Goal: Transaction & Acquisition: Purchase product/service

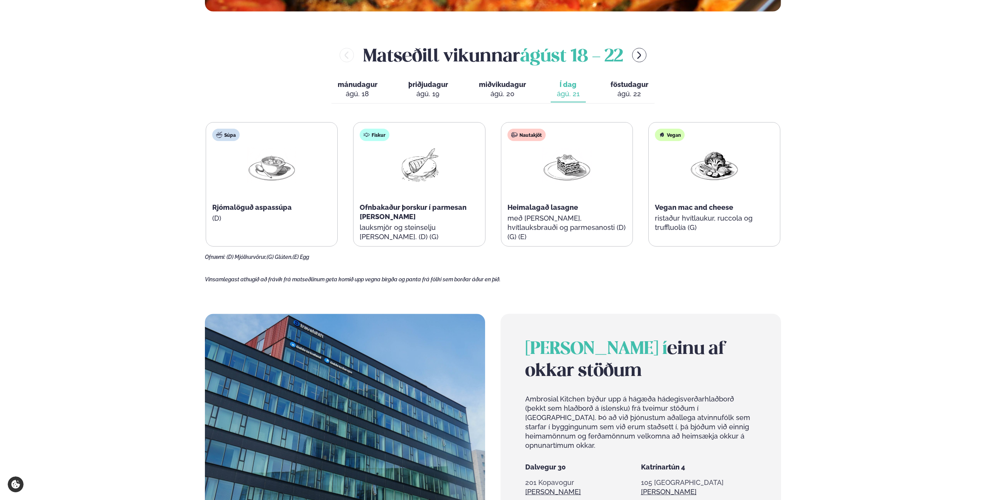
scroll to position [420, 0]
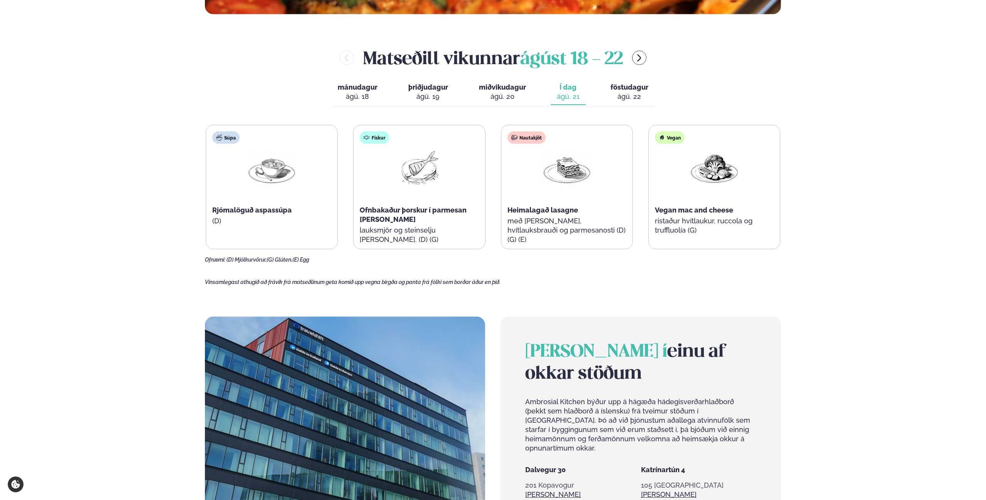
click at [432, 93] on div "ágú. 19" at bounding box center [428, 96] width 40 height 9
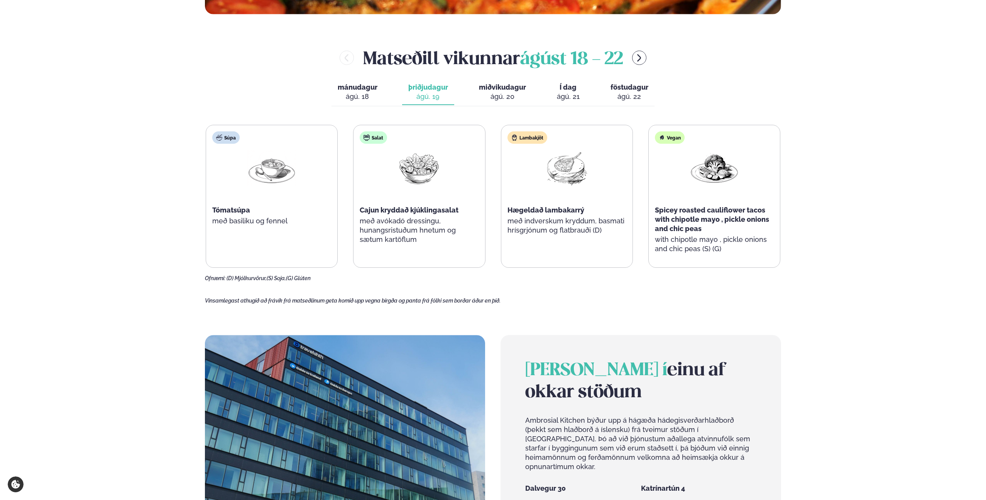
click at [487, 96] on div "ágú. 20" at bounding box center [502, 96] width 47 height 9
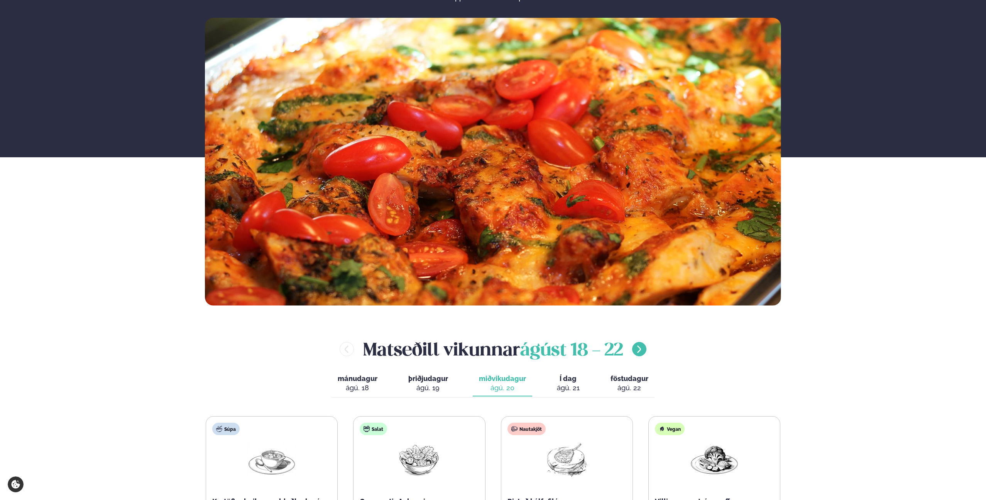
scroll to position [130, 0]
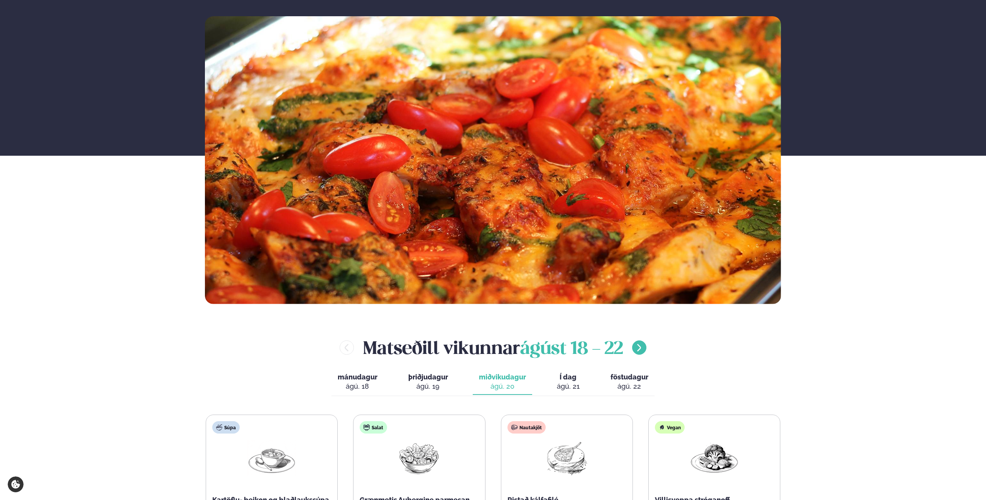
click at [643, 348] on icon "menu-btn-right" at bounding box center [639, 347] width 9 height 9
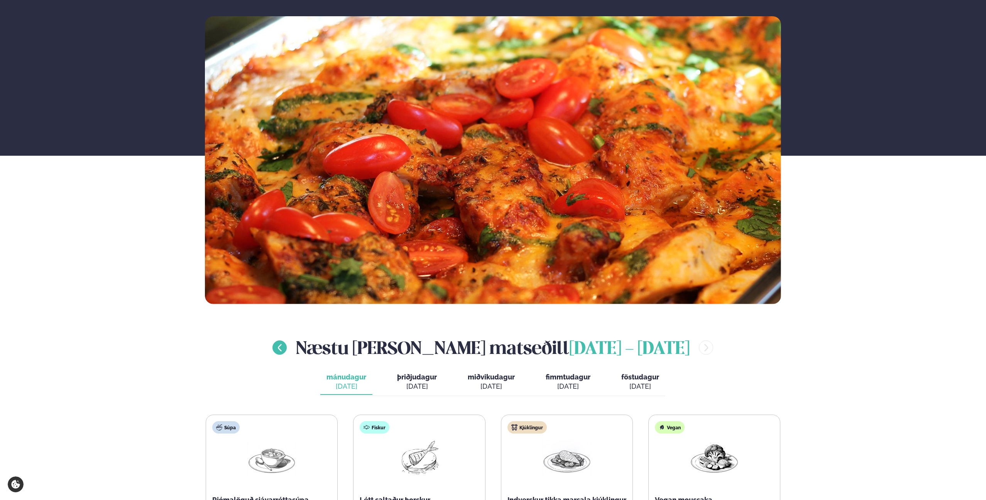
click at [284, 350] on icon "menu-btn-left" at bounding box center [279, 347] width 9 height 9
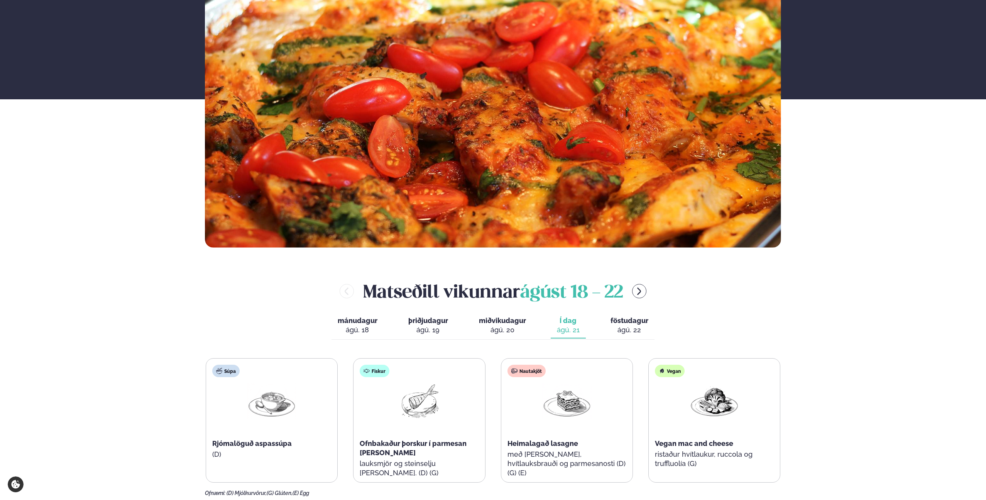
scroll to position [290, 0]
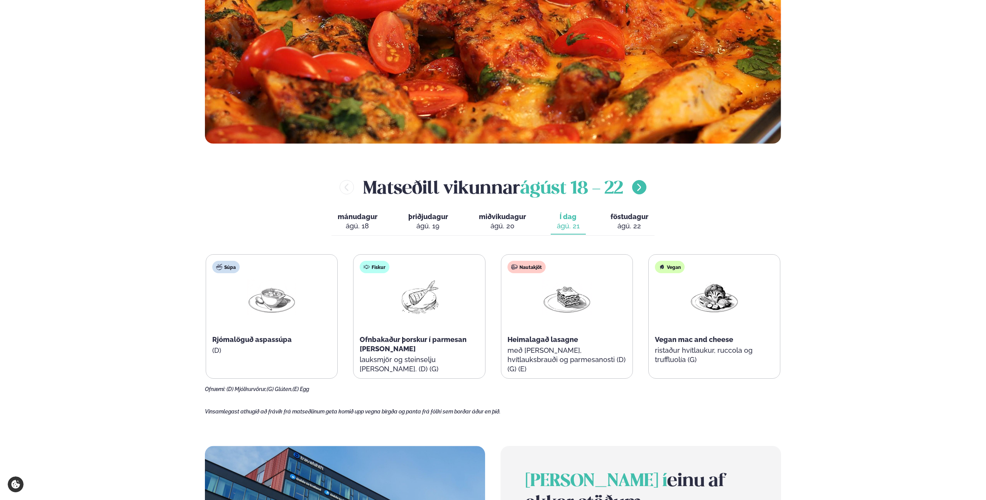
click at [642, 188] on icon "menu-btn-right" at bounding box center [640, 186] width 4 height 7
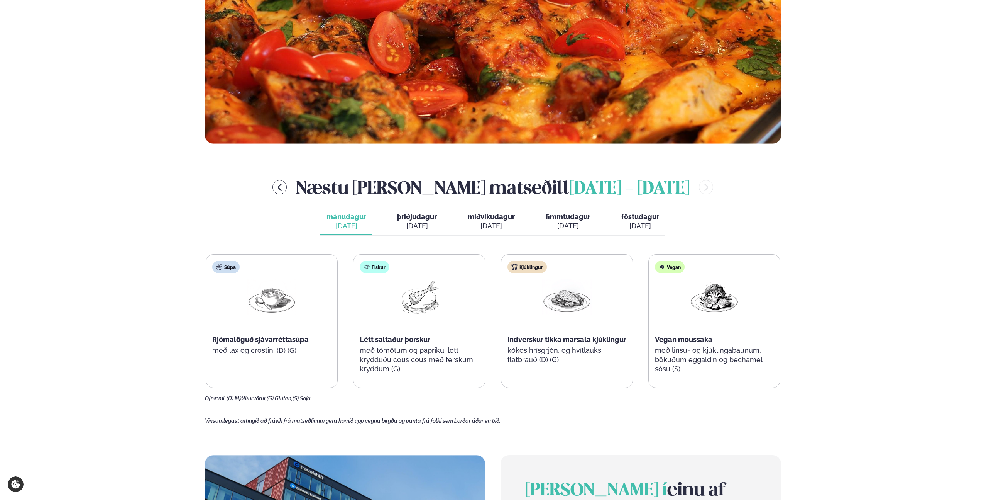
click at [407, 220] on button "þriðjudagur þri. [DATE]" at bounding box center [417, 221] width 52 height 25
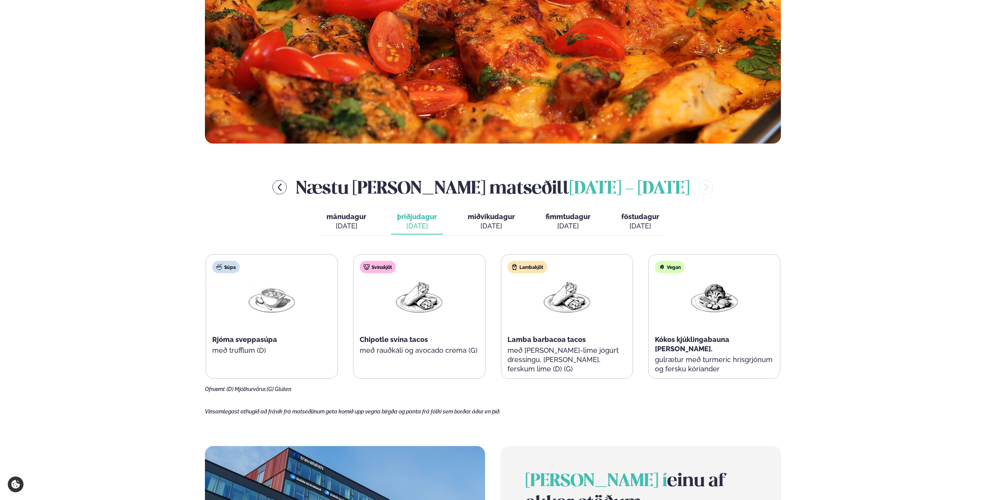
click at [432, 304] on img at bounding box center [419, 297] width 49 height 36
click at [423, 342] on span "Chipotle svína tacos" at bounding box center [394, 339] width 68 height 8
click at [382, 266] on div "Svínakjöt" at bounding box center [378, 267] width 36 height 12
click at [562, 215] on span "fimmtudagur" at bounding box center [568, 216] width 45 height 8
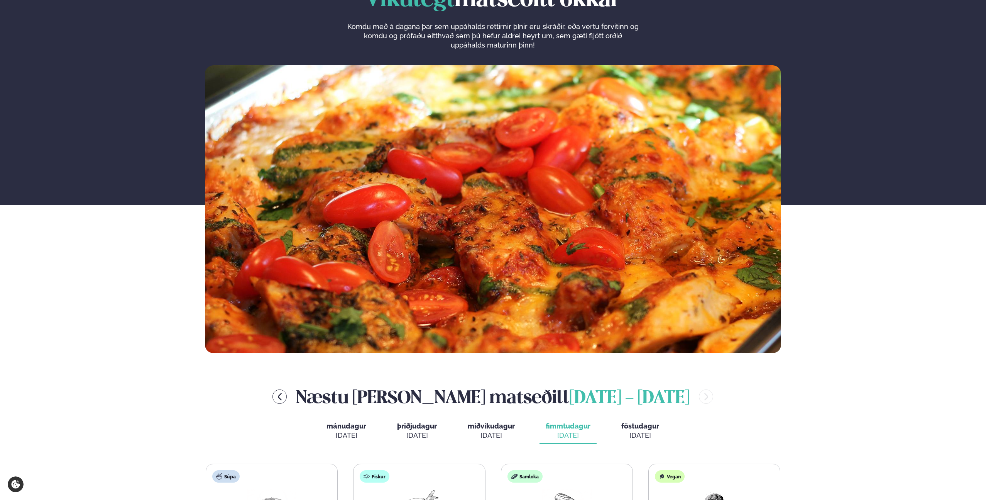
scroll to position [0, 0]
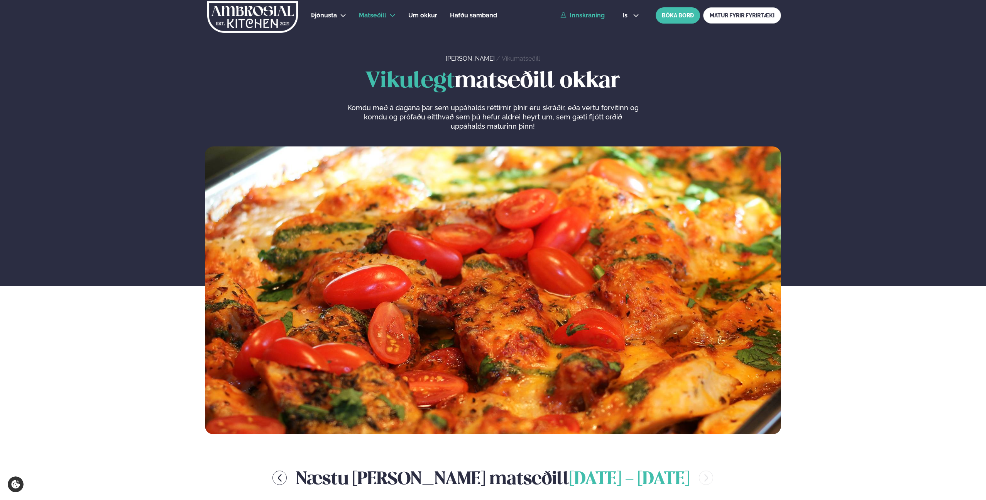
click at [586, 15] on link "Innskráning" at bounding box center [582, 15] width 44 height 7
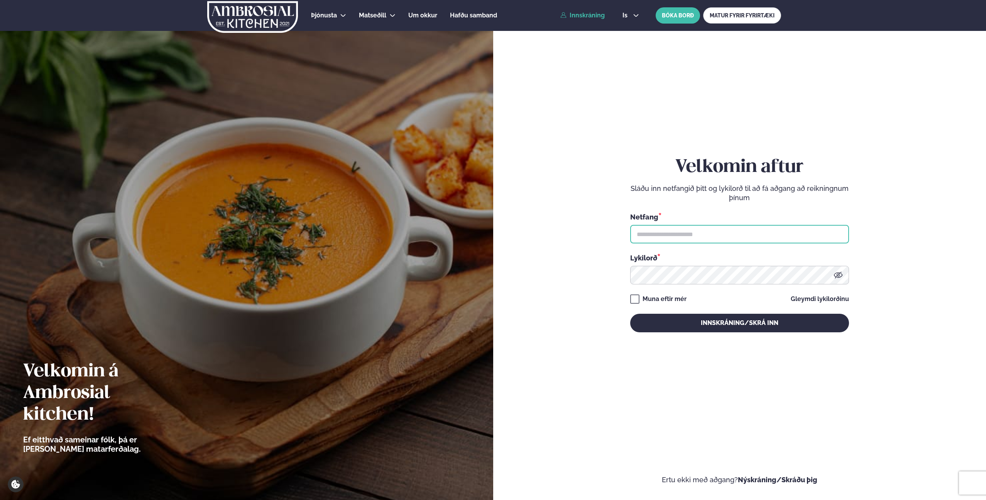
click at [669, 229] on input "text" at bounding box center [739, 234] width 219 height 19
click at [689, 237] on input "text" at bounding box center [739, 234] width 219 height 19
type input "**********"
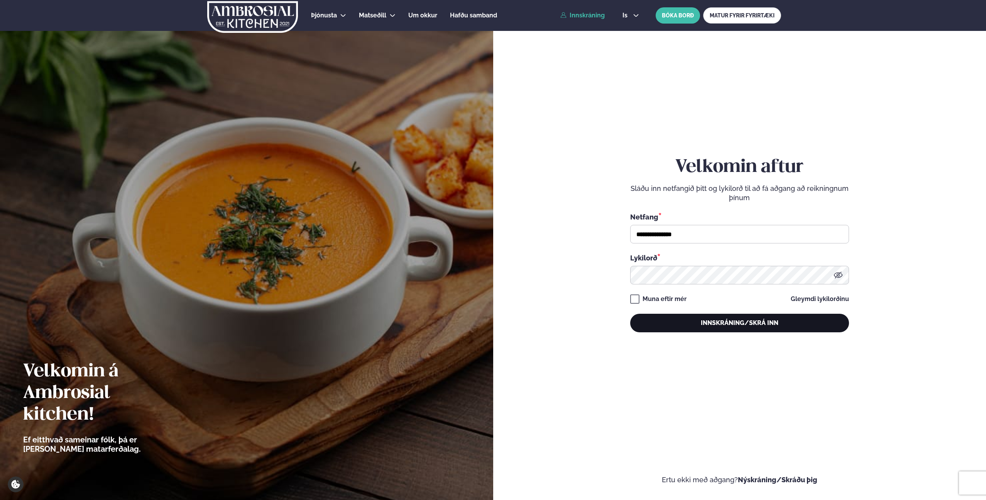
click at [728, 325] on button "Innskráning/Skrá inn" at bounding box center [739, 322] width 219 height 19
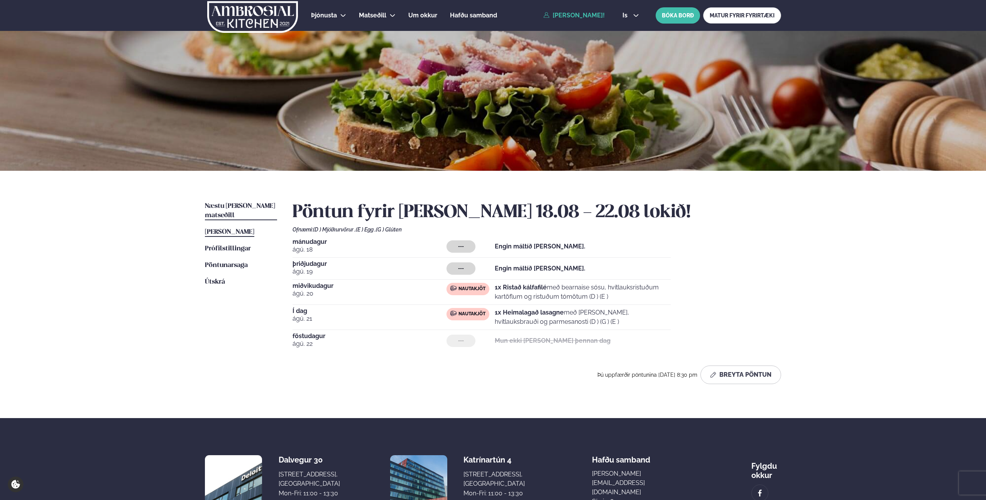
click at [247, 205] on span "Næstu [PERSON_NAME] matseðill" at bounding box center [240, 211] width 70 height 16
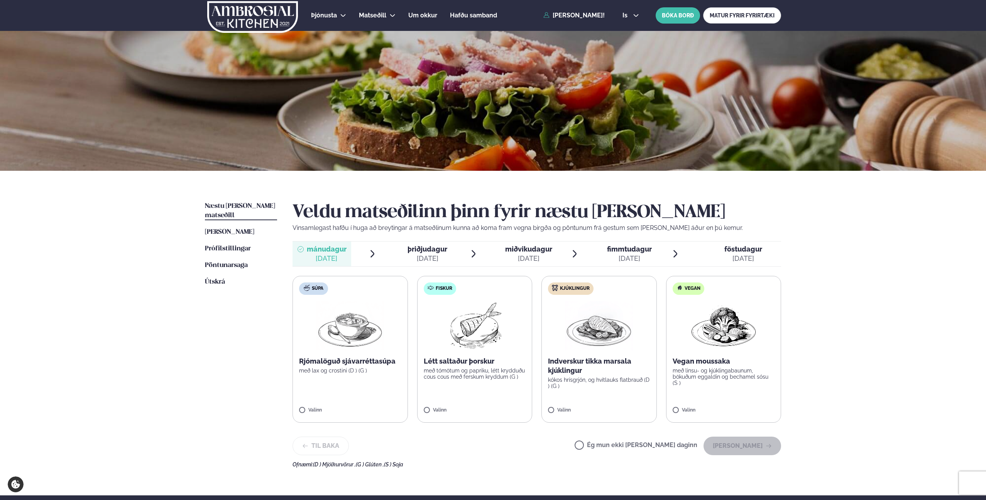
drag, startPoint x: 435, startPoint y: 246, endPoint x: 454, endPoint y: 272, distance: 31.7
click at [435, 246] on span "þriðjudagur" at bounding box center [428, 249] width 40 height 8
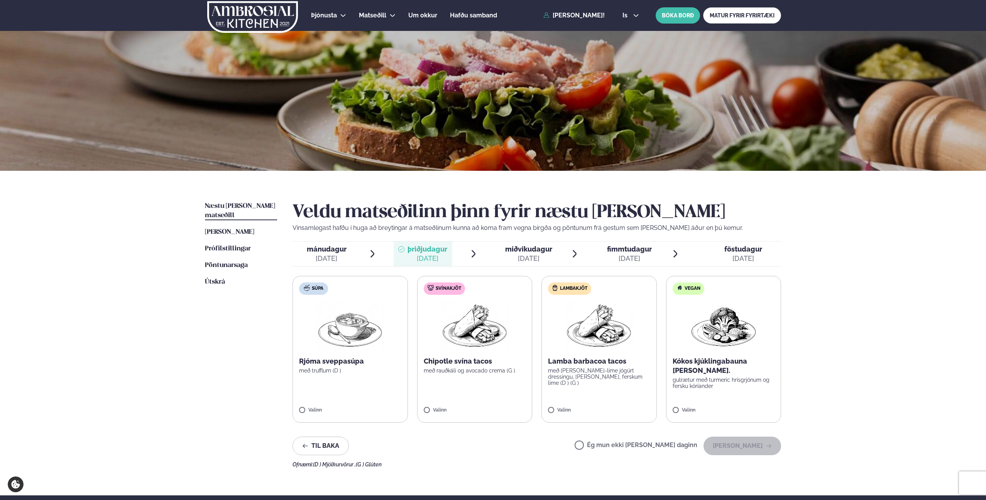
click at [466, 295] on label "Svínakjöt Chipotle svína tacos með rauðkáli og avocado crema (G ) Valinn" at bounding box center [474, 349] width 115 height 147
click at [612, 257] on div "[DATE]" at bounding box center [629, 258] width 45 height 9
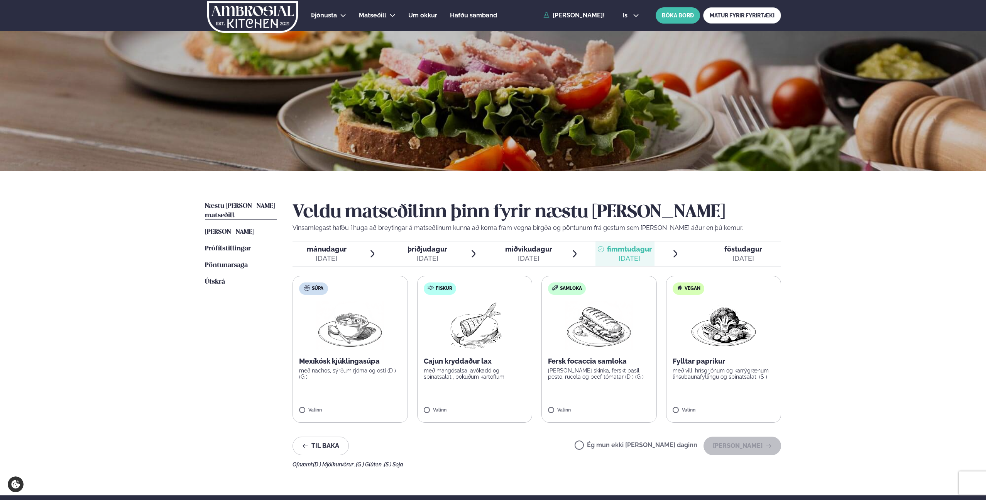
click at [581, 315] on img at bounding box center [599, 325] width 68 height 49
click at [736, 444] on button "[PERSON_NAME]" at bounding box center [743, 445] width 78 height 19
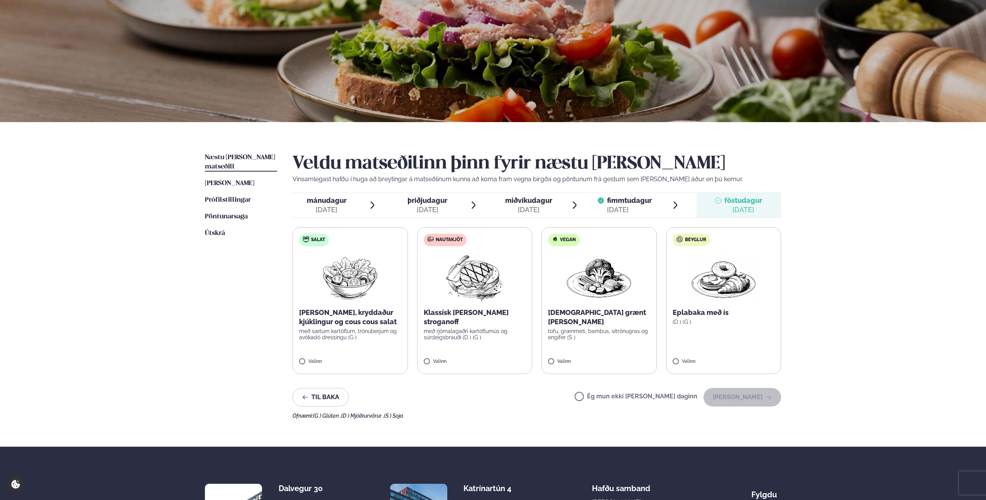
scroll to position [49, 0]
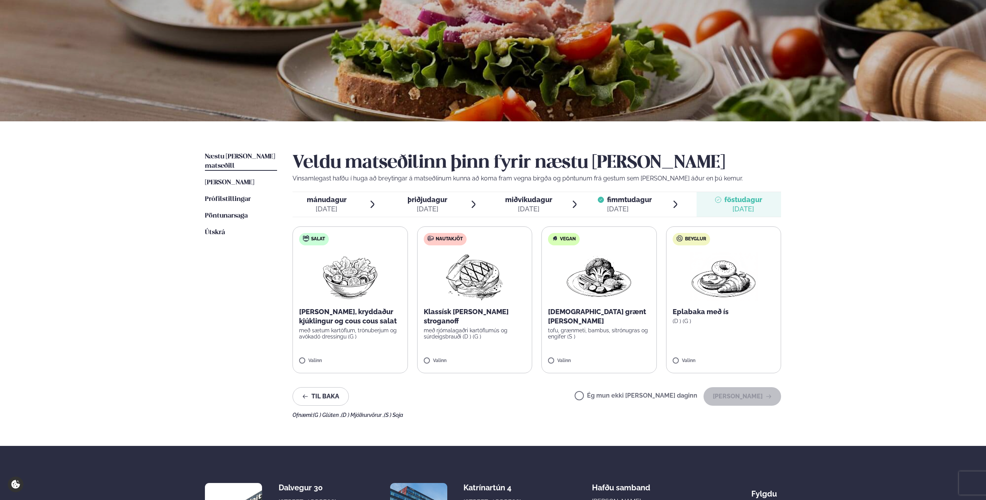
click at [431, 205] on div "[DATE]" at bounding box center [428, 208] width 40 height 9
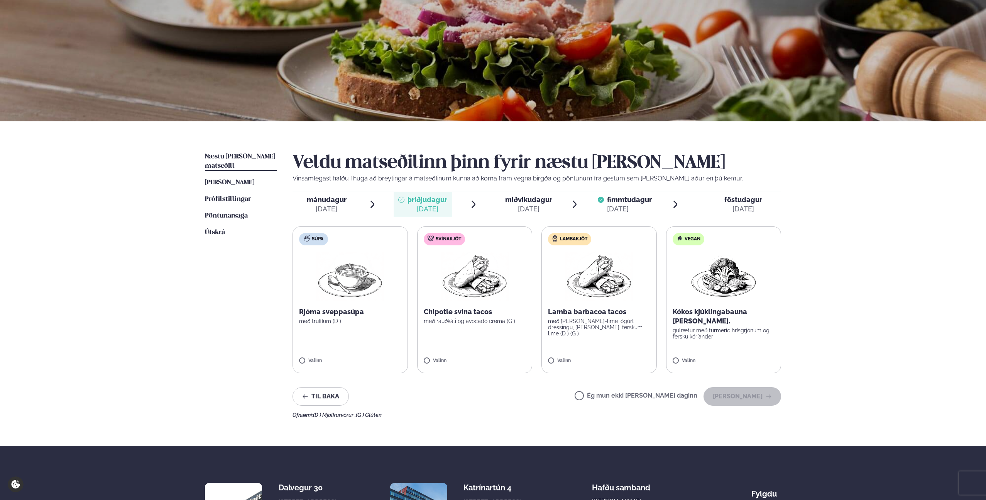
click at [444, 302] on label "Svínakjöt Chipotle svína tacos með rauðkáli og avocado crema (G ) Valinn" at bounding box center [474, 299] width 115 height 147
drag, startPoint x: 479, startPoint y: 369, endPoint x: 454, endPoint y: 364, distance: 26.0
click at [479, 369] on label "Svínakjöt Chipotle svína tacos með rauðkáli og avocado crema (G ) Valinn" at bounding box center [474, 299] width 115 height 147
drag, startPoint x: 775, startPoint y: 400, endPoint x: 686, endPoint y: 349, distance: 102.3
click at [775, 400] on button "[PERSON_NAME]" at bounding box center [743, 396] width 78 height 19
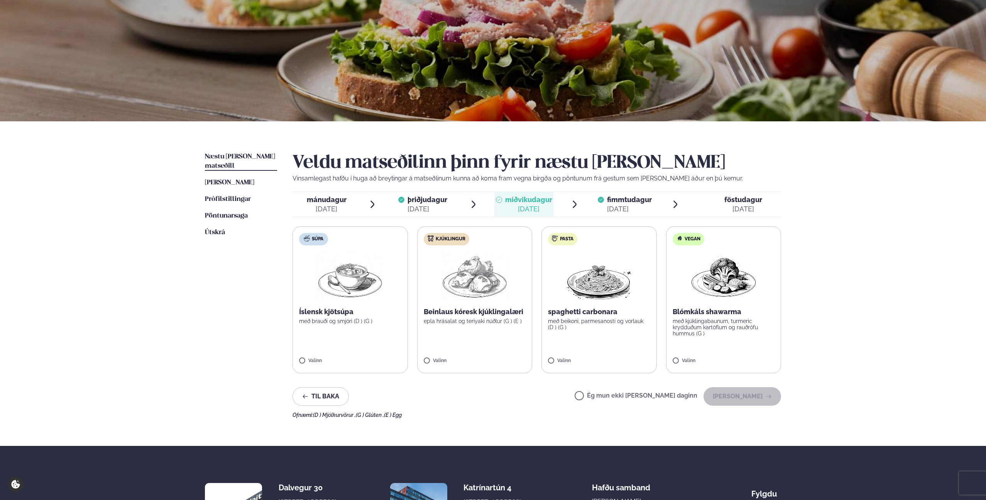
click at [357, 203] on li "mánudagur mán. [DATE]" at bounding box center [335, 204] width 85 height 25
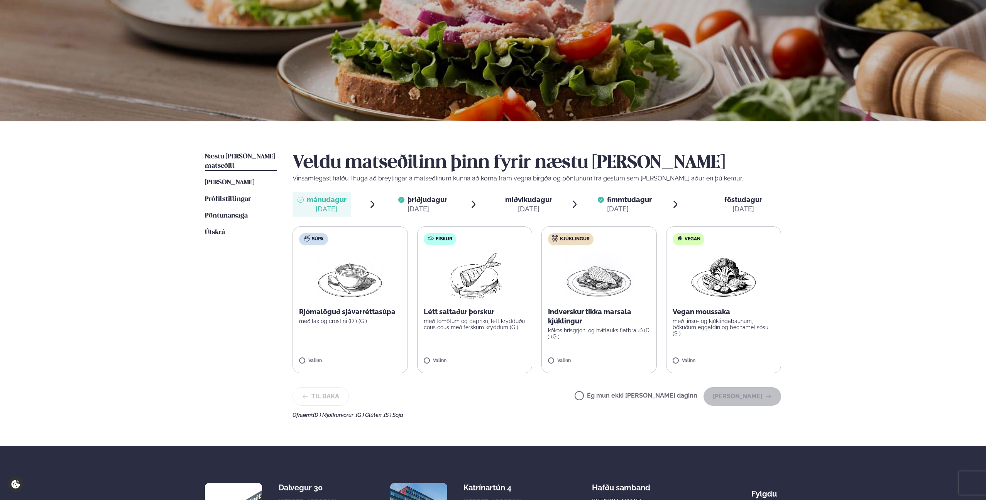
drag, startPoint x: 604, startPoint y: 392, endPoint x: 591, endPoint y: 299, distance: 94.3
click at [604, 392] on label "Ég mun ekki [PERSON_NAME] daginn" at bounding box center [636, 396] width 123 height 8
drag, startPoint x: 542, startPoint y: 212, endPoint x: 546, endPoint y: 224, distance: 12.9
click at [542, 212] on div "[DATE]" at bounding box center [528, 208] width 47 height 9
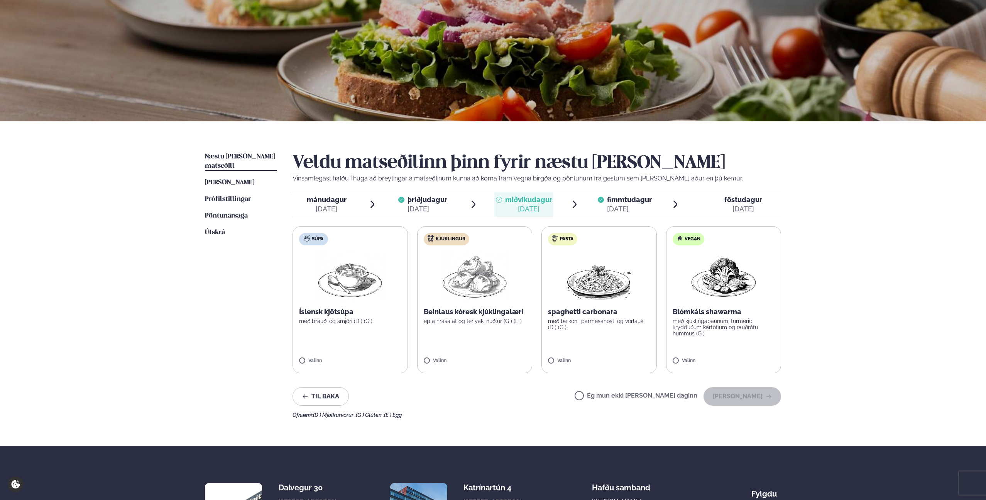
drag, startPoint x: 607, startPoint y: 396, endPoint x: 761, endPoint y: 222, distance: 233.0
click at [611, 392] on label "Ég mun ekki [PERSON_NAME] daginn" at bounding box center [636, 396] width 123 height 8
click at [751, 199] on span "föstudagur" at bounding box center [744, 199] width 38 height 8
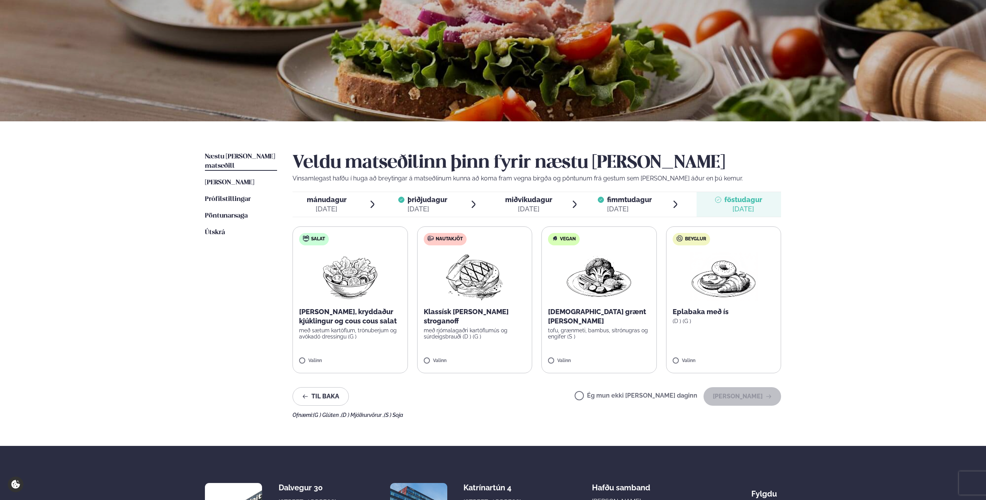
drag, startPoint x: 605, startPoint y: 393, endPoint x: 596, endPoint y: 346, distance: 48.0
click at [605, 393] on label "Ég mun ekki [PERSON_NAME] daginn" at bounding box center [636, 396] width 123 height 8
click at [537, 207] on div "[DATE]" at bounding box center [528, 208] width 47 height 9
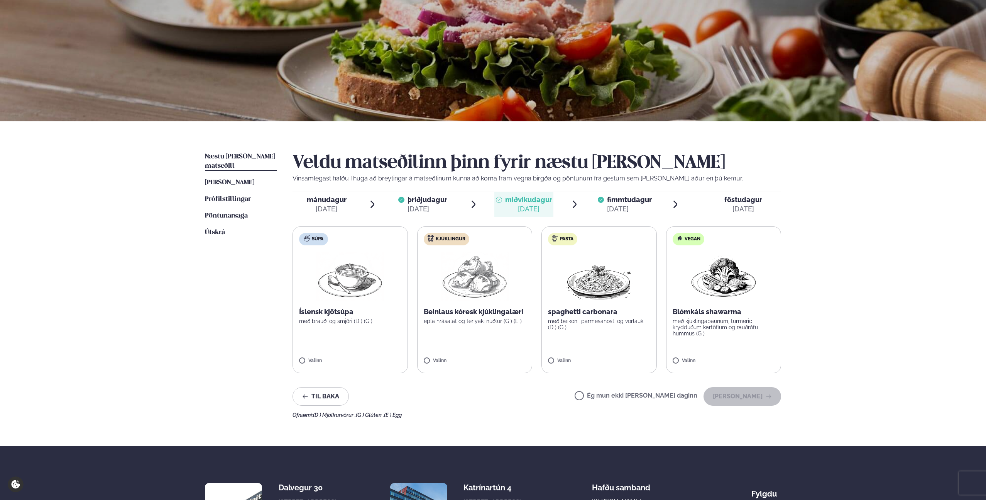
click at [608, 393] on label "Ég mun ekki [PERSON_NAME] daginn" at bounding box center [636, 396] width 123 height 8
drag, startPoint x: 333, startPoint y: 211, endPoint x: 566, endPoint y: 390, distance: 293.5
click at [333, 211] on div "[DATE]" at bounding box center [327, 208] width 40 height 9
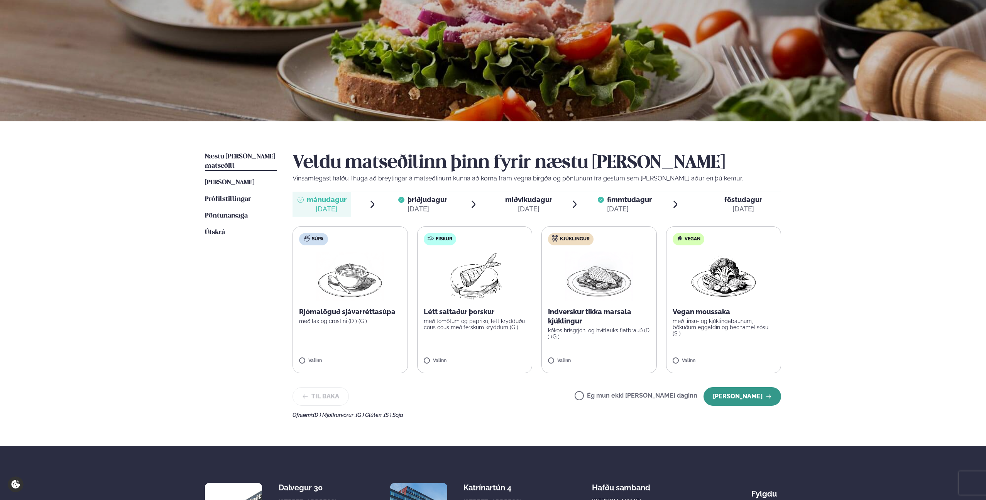
click at [763, 392] on button "[PERSON_NAME]" at bounding box center [743, 396] width 78 height 19
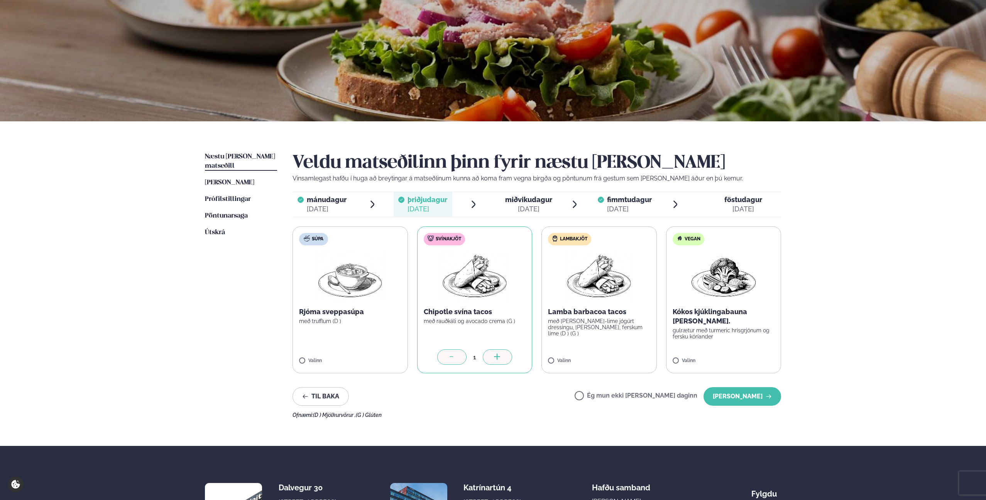
click at [516, 212] on div "[DATE]" at bounding box center [528, 208] width 47 height 9
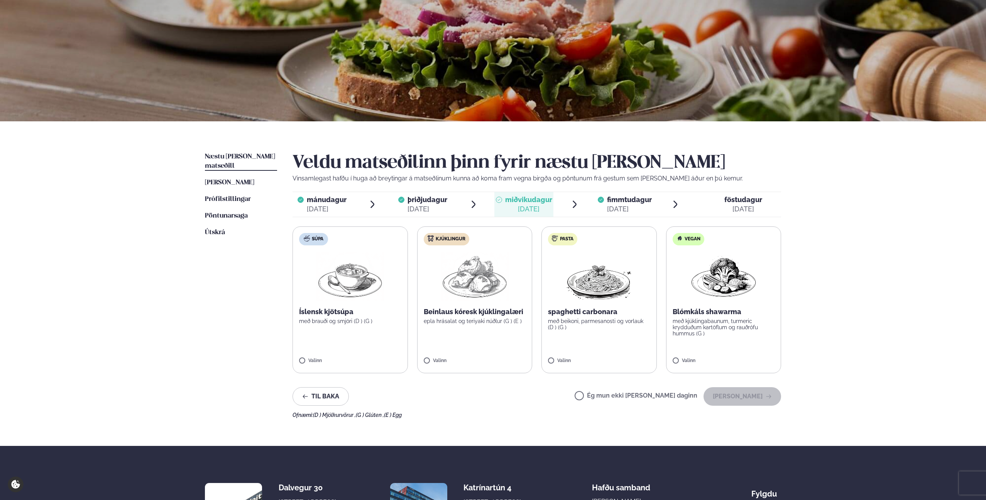
click at [616, 391] on div "Ég mun ekki [PERSON_NAME] daginn [PERSON_NAME]" at bounding box center [678, 396] width 207 height 19
click at [605, 396] on label "Ég mun ekki [PERSON_NAME] daginn" at bounding box center [636, 396] width 123 height 8
click at [717, 394] on button "[PERSON_NAME]" at bounding box center [743, 396] width 78 height 19
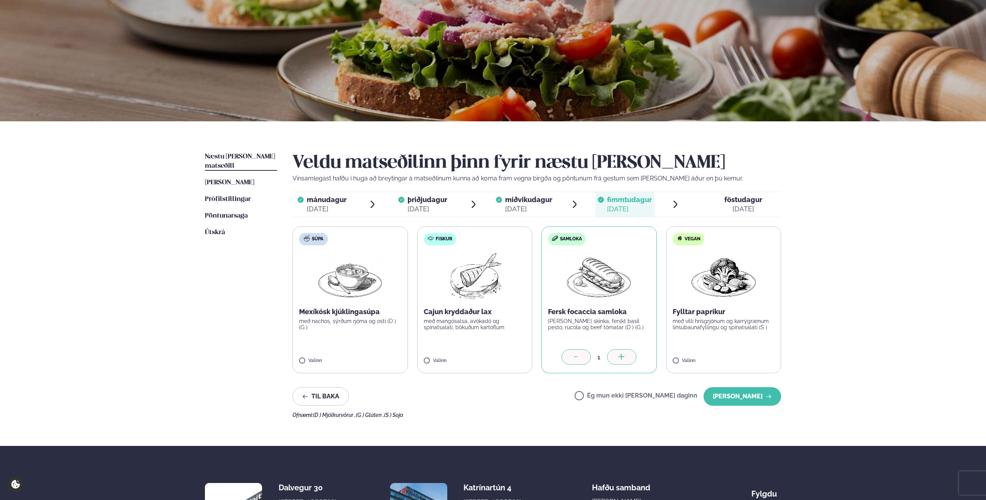
click at [738, 213] on div "[DATE]" at bounding box center [744, 208] width 38 height 9
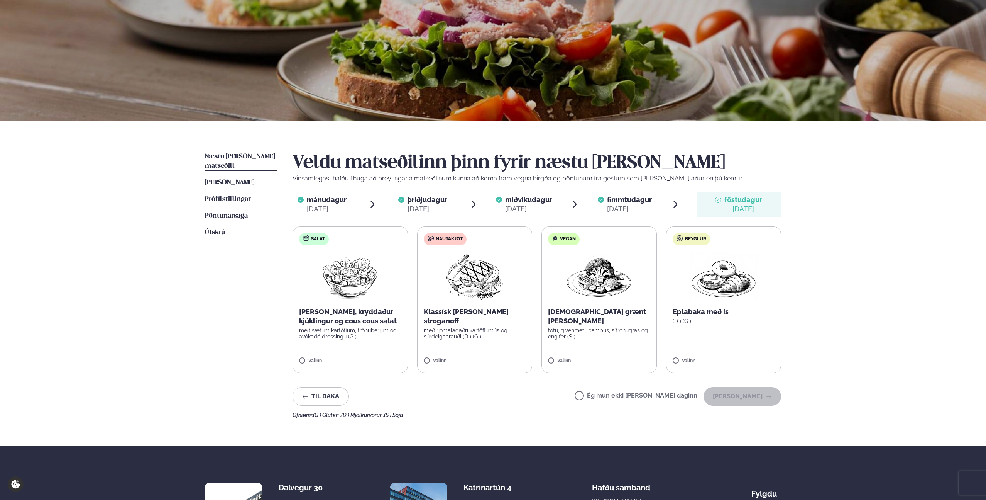
click at [605, 396] on label "Ég mun ekki [PERSON_NAME] daginn" at bounding box center [636, 396] width 123 height 8
click at [720, 395] on button "[PERSON_NAME]" at bounding box center [743, 396] width 78 height 19
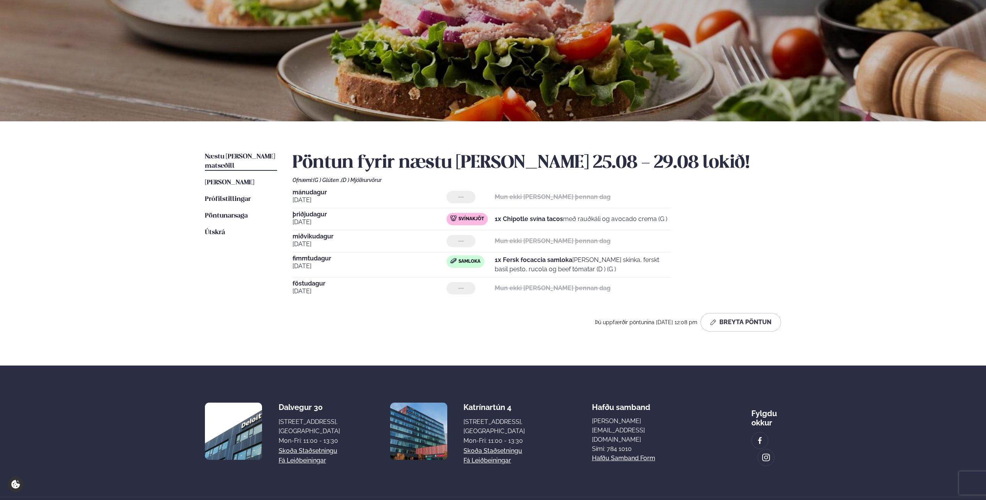
scroll to position [0, 0]
